Goal: Find specific page/section: Find specific page/section

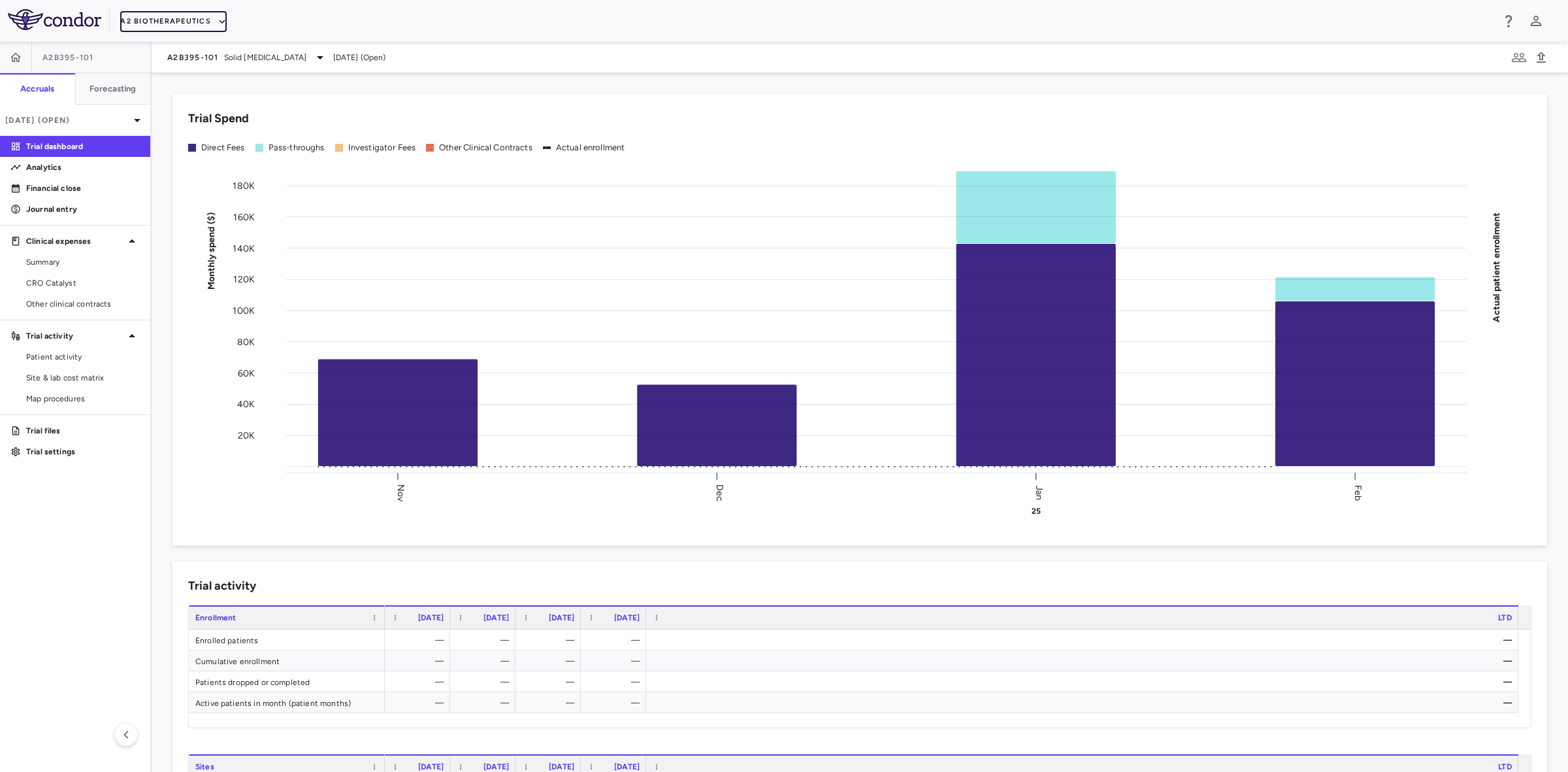
click at [190, 18] on button "A2 Biotherapeutics" at bounding box center [173, 21] width 106 height 21
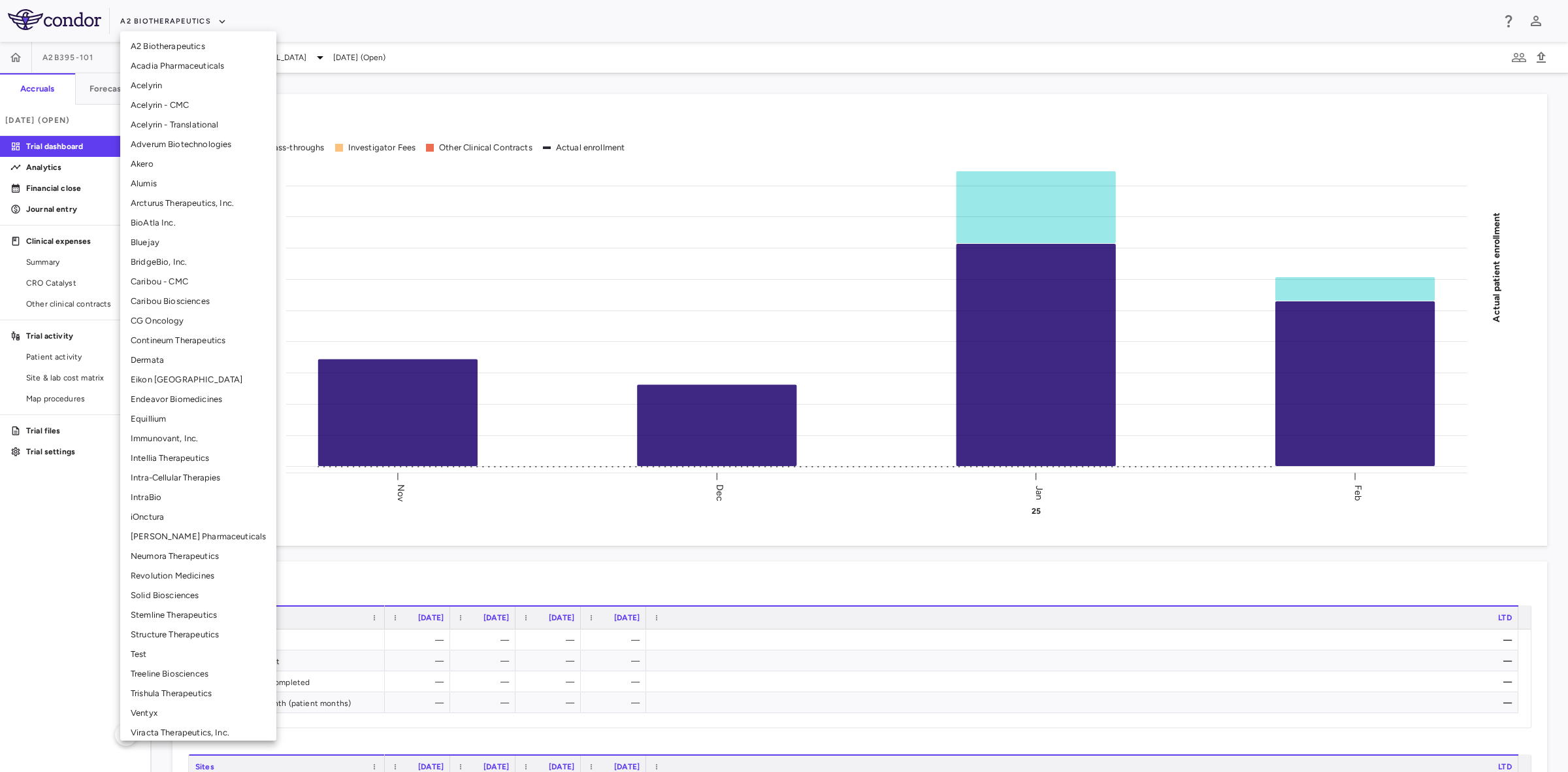
click at [164, 177] on li "Alumis" at bounding box center [198, 183] width 156 height 20
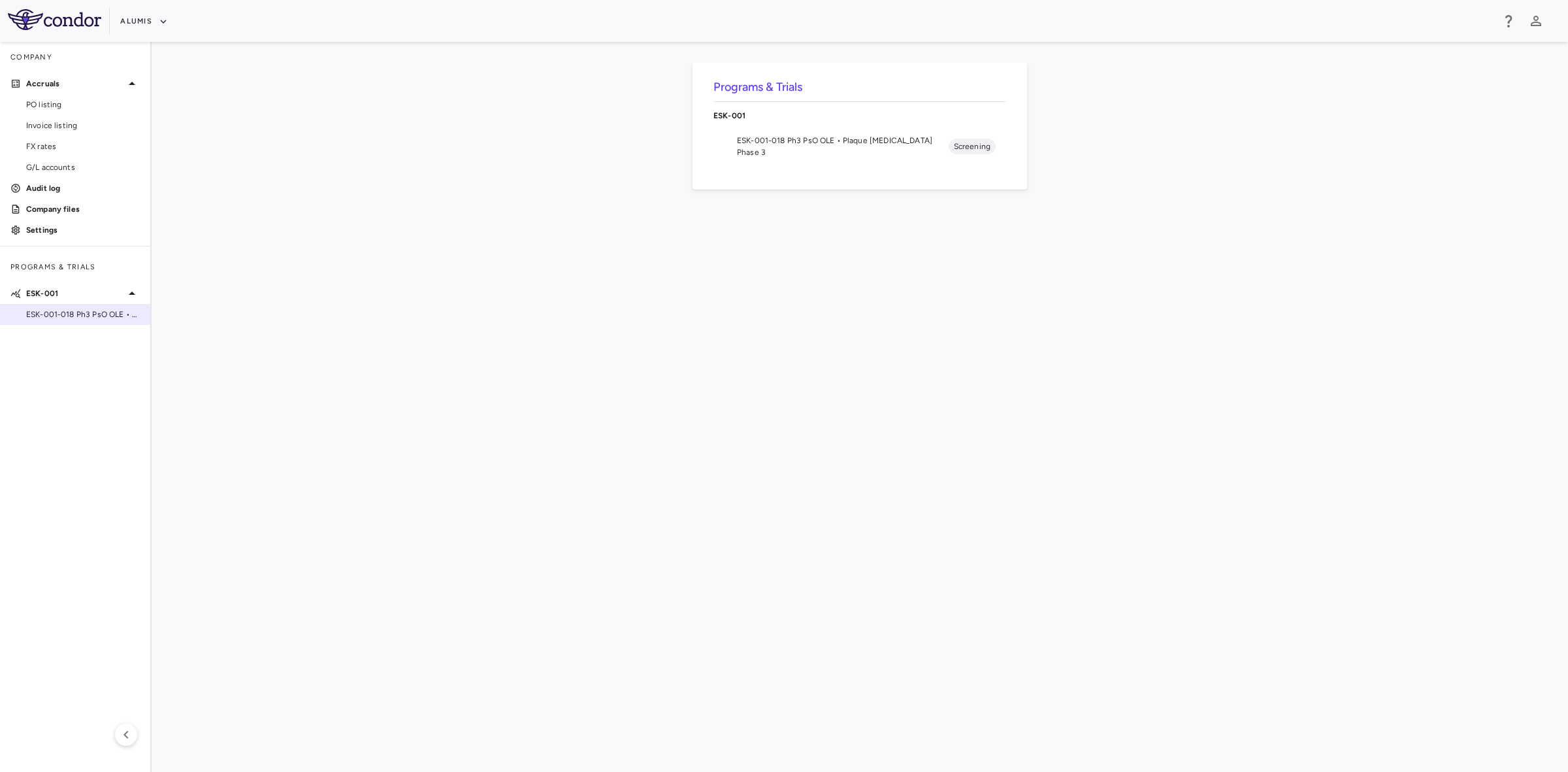
click at [82, 313] on span "ESK-001-018 Ph3 PsO OLE • Plaque [MEDICAL_DATA]" at bounding box center [83, 314] width 114 height 12
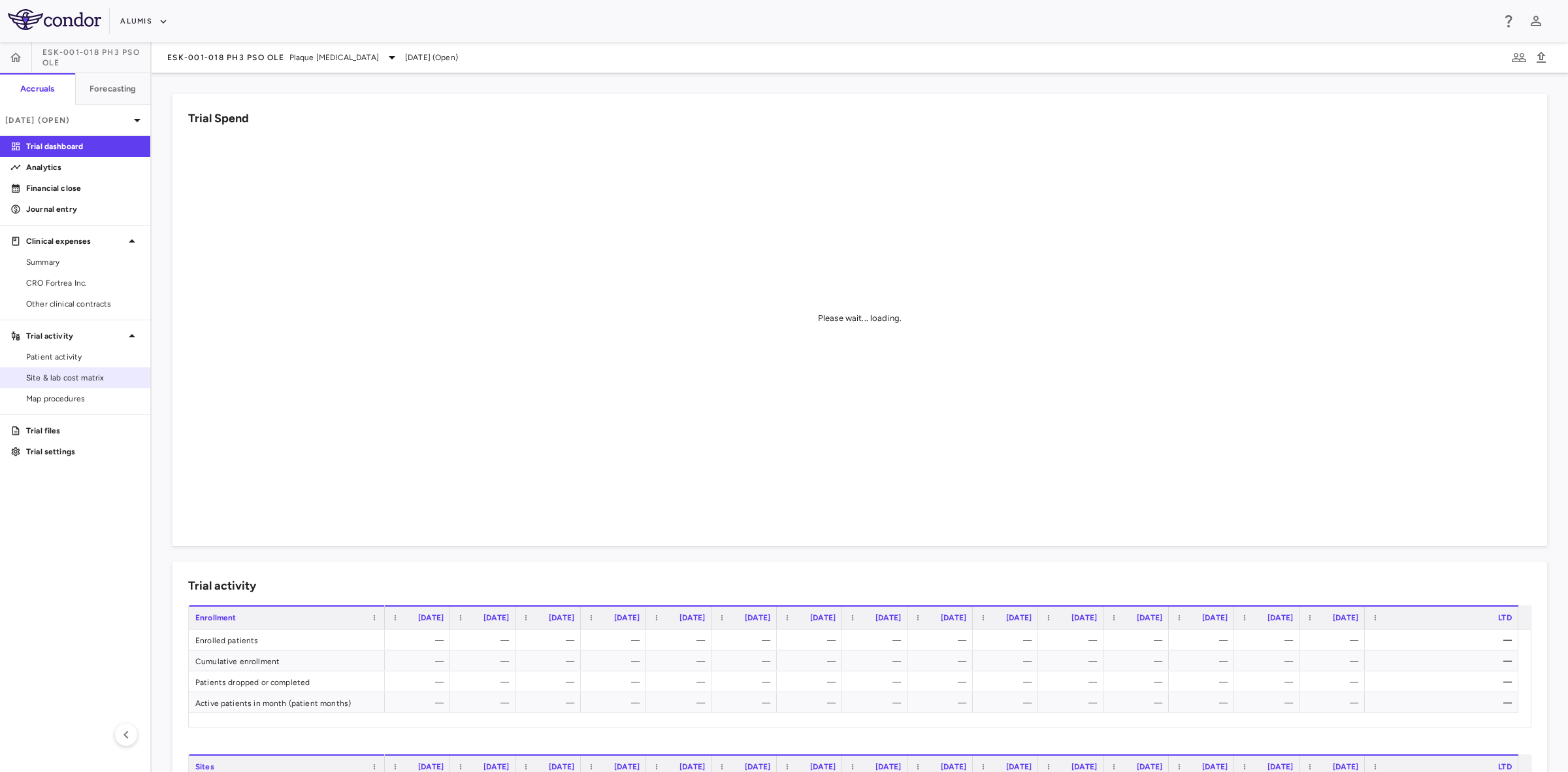
click at [83, 374] on span "Site & lab cost matrix" at bounding box center [83, 378] width 114 height 12
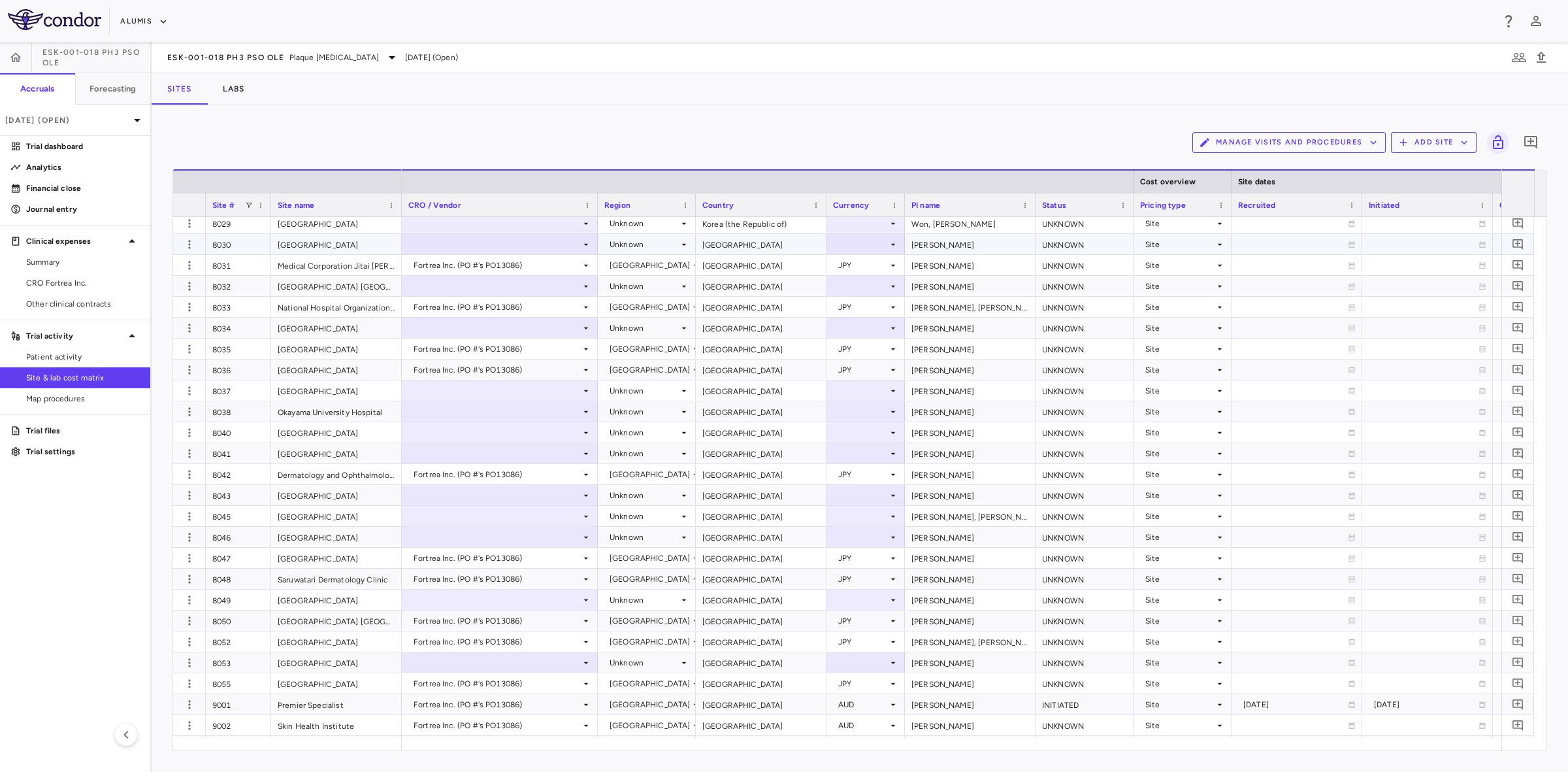
click at [243, 238] on div "8030" at bounding box center [238, 244] width 65 height 21
click at [224, 286] on div "8032" at bounding box center [238, 286] width 65 height 21
click at [230, 329] on div "8034" at bounding box center [238, 328] width 65 height 21
